Goal: Transaction & Acquisition: Purchase product/service

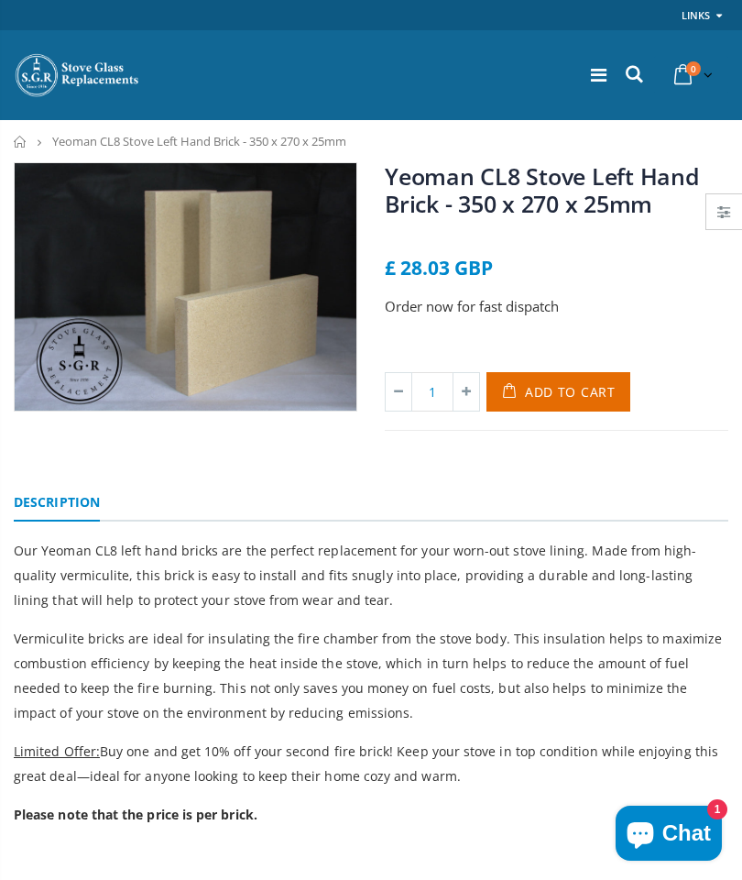
click at [20, 142] on link "Home" at bounding box center [21, 142] width 14 height 12
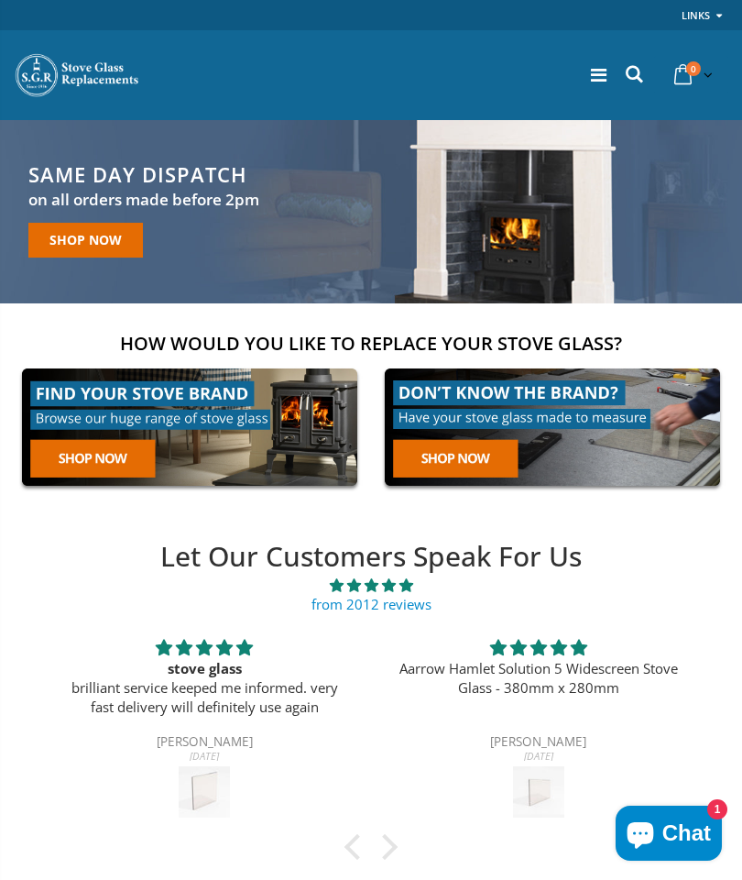
click at [595, 76] on icon at bounding box center [599, 75] width 16 height 18
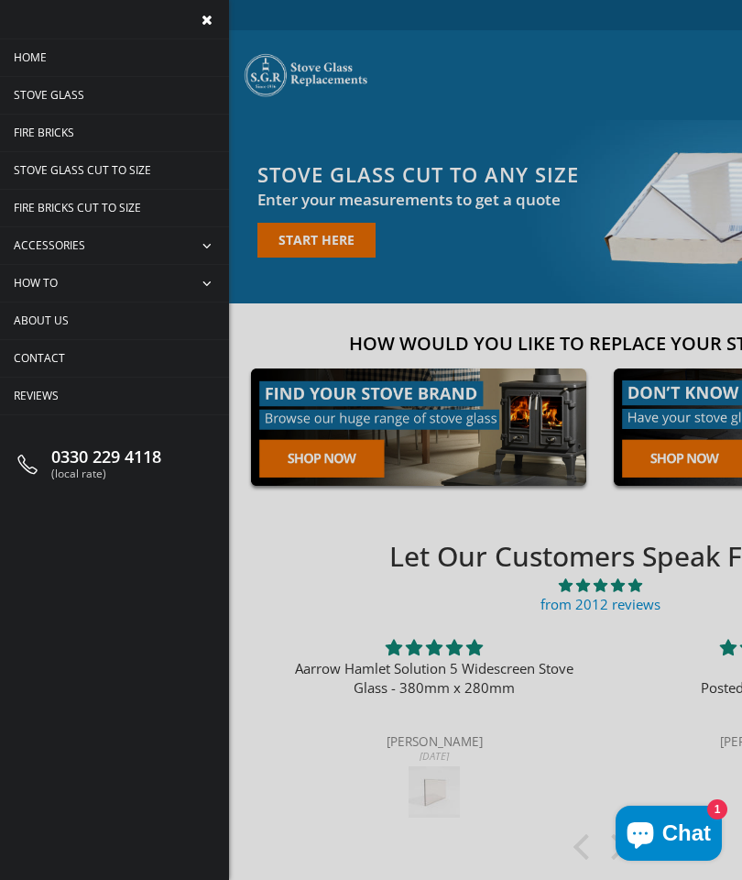
click at [46, 248] on span "Accessories" at bounding box center [49, 245] width 71 height 16
click at [43, 137] on span "Fire Bricks" at bounding box center [44, 133] width 60 height 16
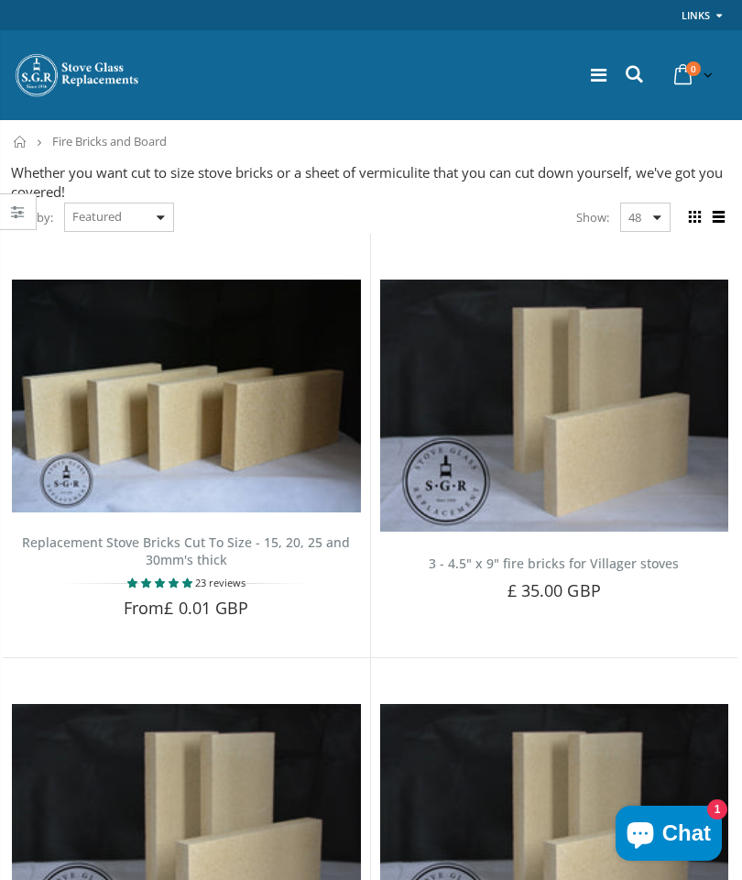
click at [636, 74] on icon at bounding box center [634, 74] width 25 height 24
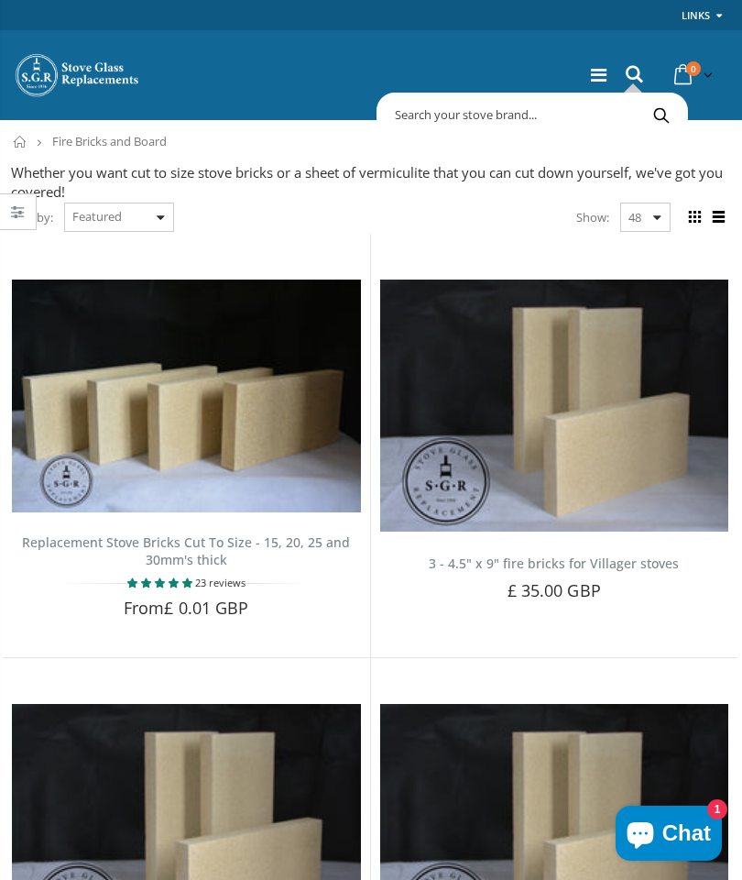
click at [553, 113] on input "text" at bounding box center [608, 114] width 454 height 35
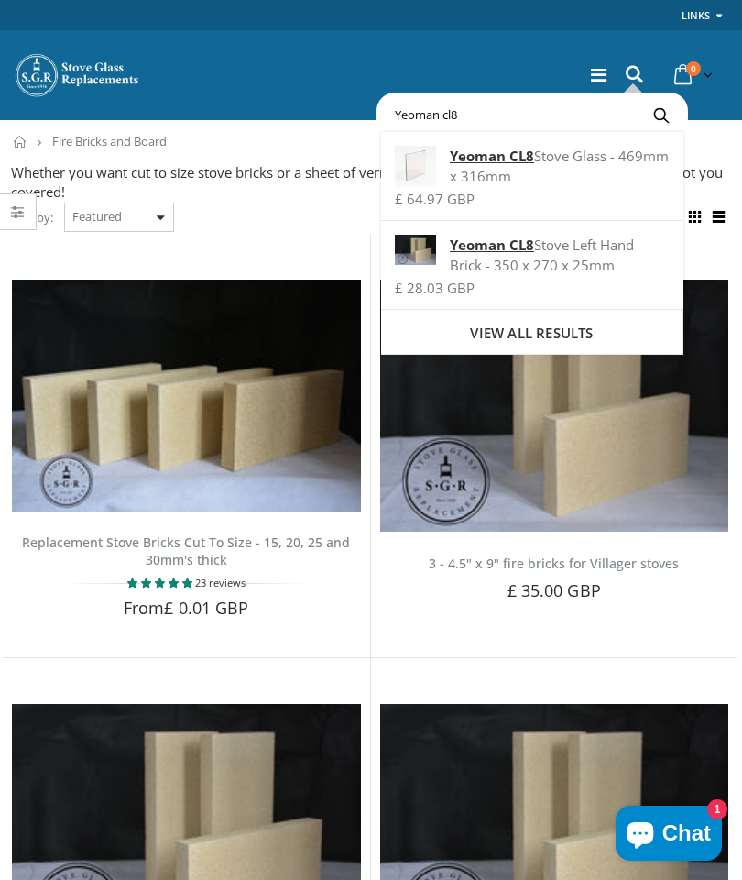
type input "Yeoman cl8"
click at [605, 258] on div "Yeoman CL8 Stove Left Hand Brick - 350 x 270 x 25mm" at bounding box center [532, 255] width 274 height 40
click at [61, 117] on div "0330 229 4118 (local rate) 0 item(s) 0 item(s) You have no items in your shoppi…" at bounding box center [371, 75] width 742 height 90
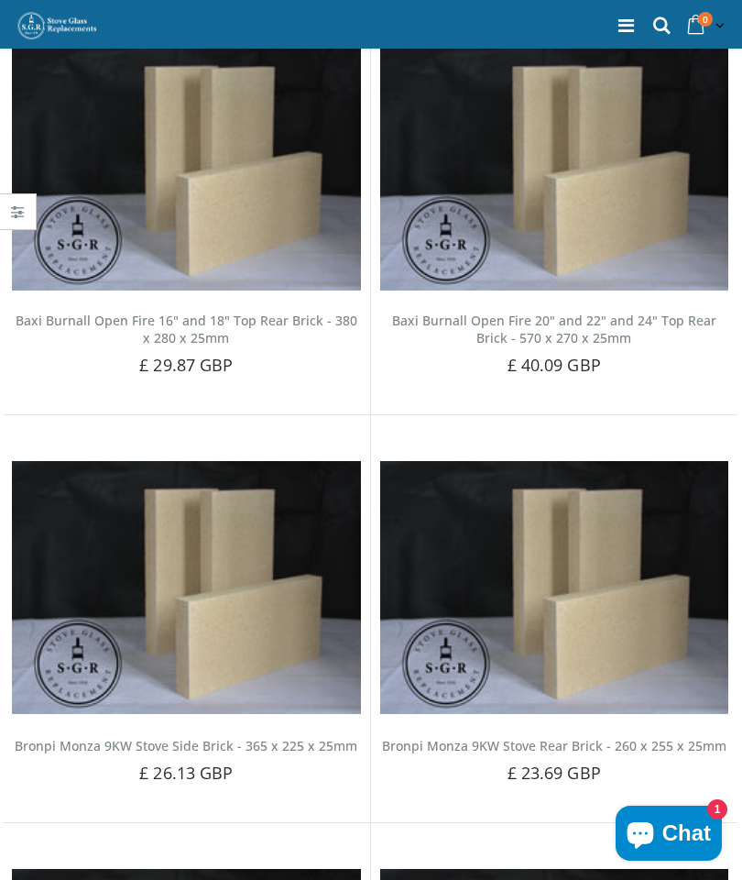
scroll to position [3430, 0]
